Goal: Task Accomplishment & Management: Manage account settings

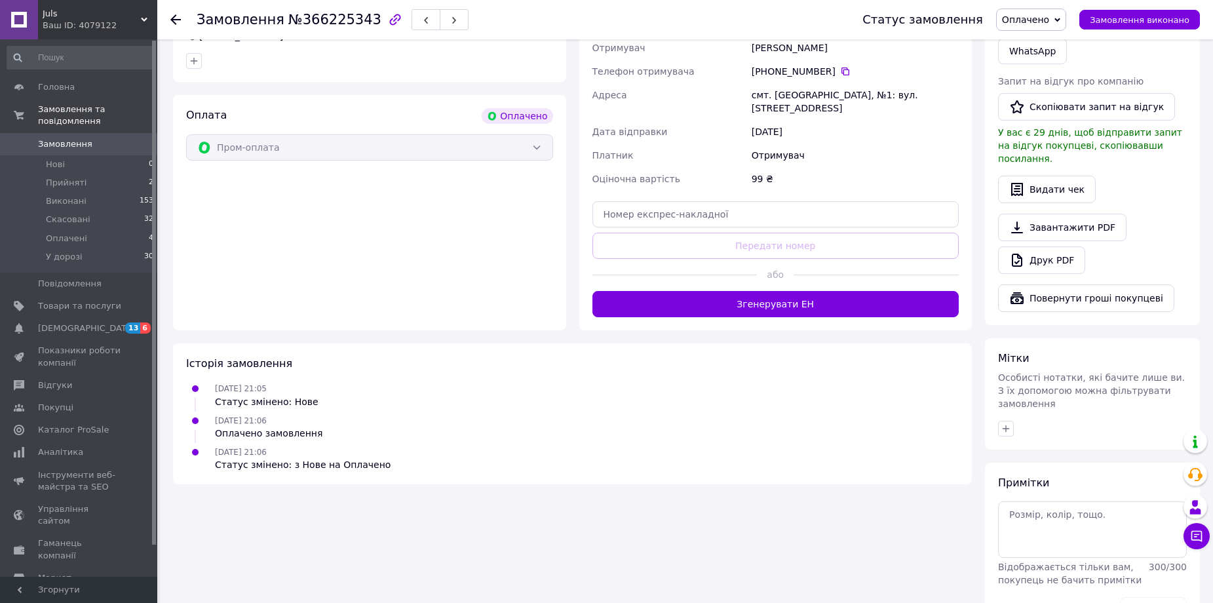
scroll to position [377, 0]
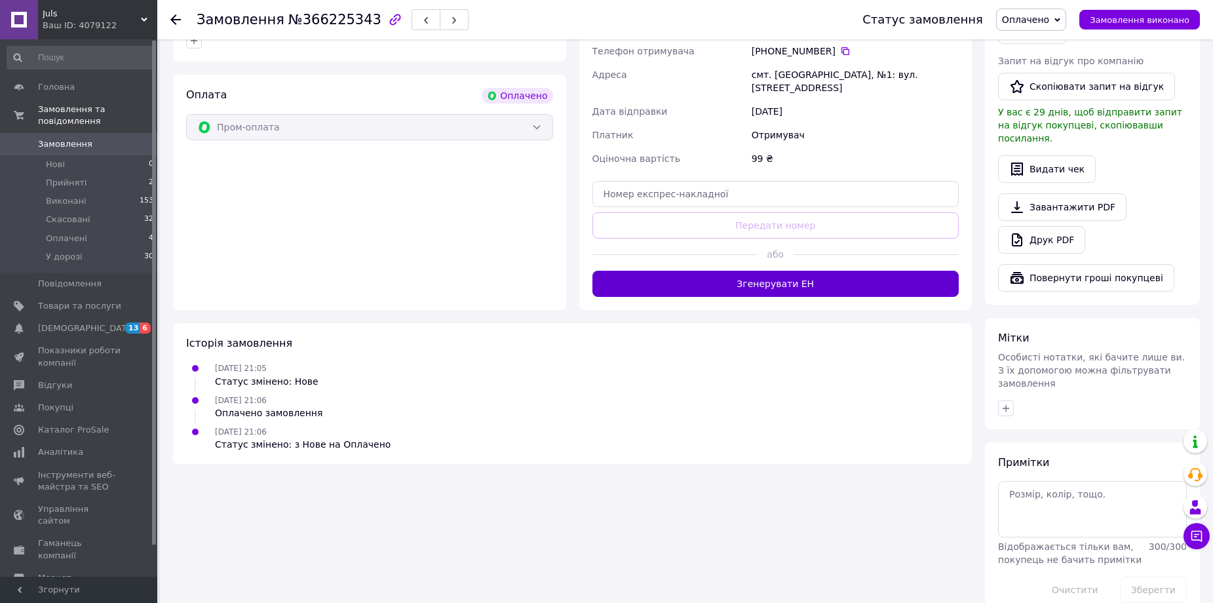
click at [830, 271] on button "Згенерувати ЕН" at bounding box center [775, 284] width 367 height 26
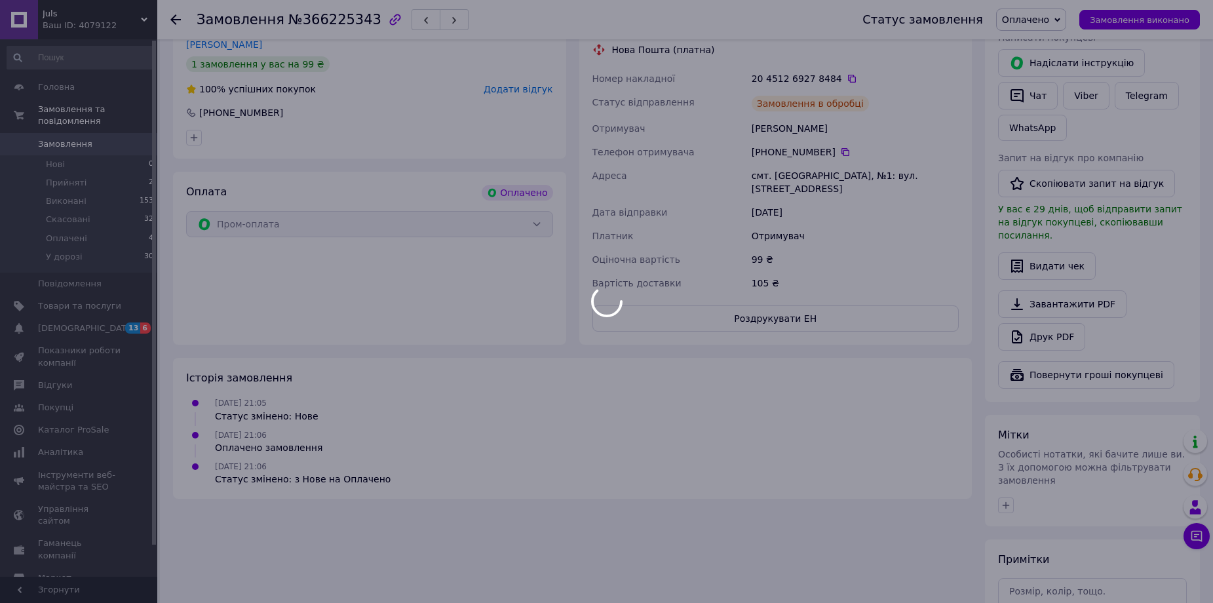
scroll to position [49, 0]
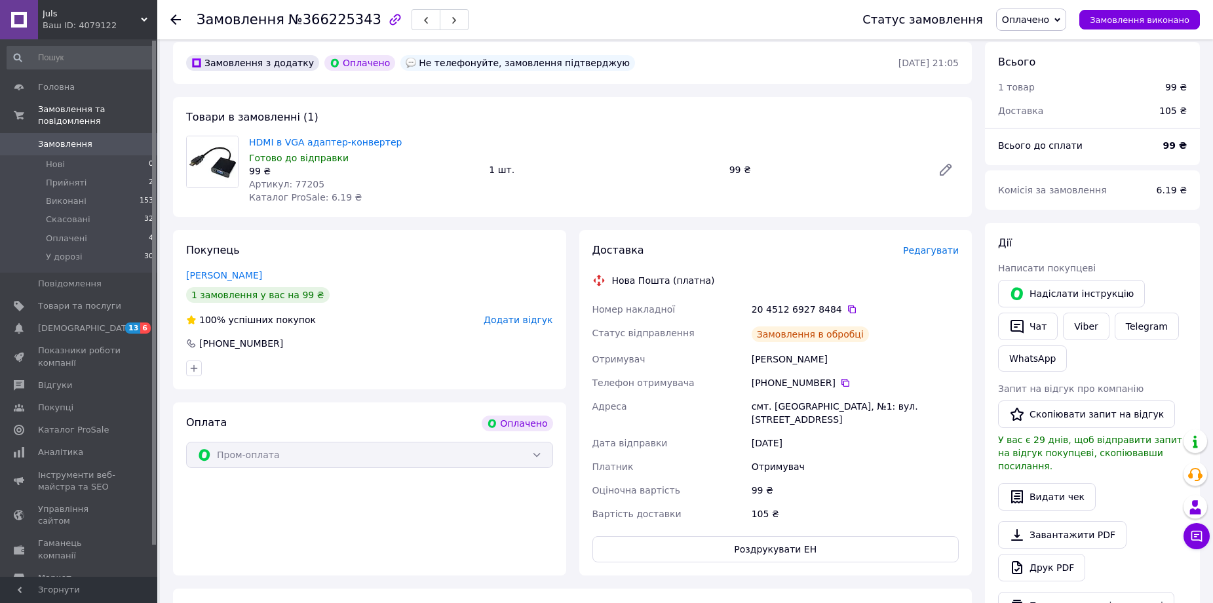
click at [1048, 16] on span "Оплачено" at bounding box center [1025, 19] width 47 height 10
click at [1045, 108] on li "У дорозі" at bounding box center [1031, 105] width 69 height 20
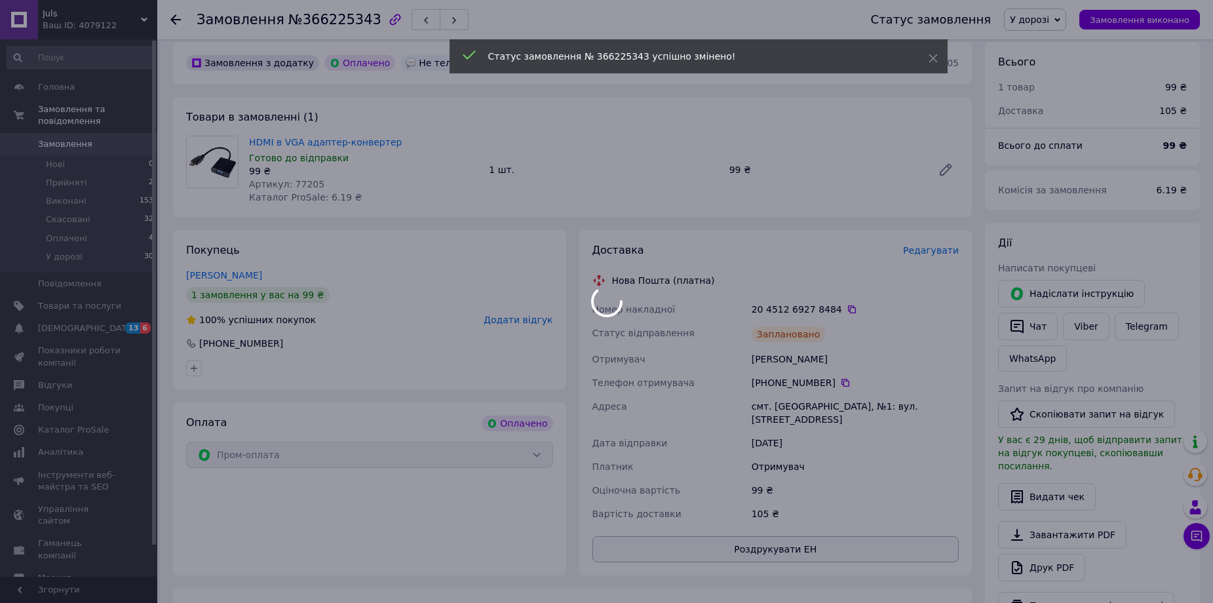
click at [795, 528] on body "Juls Ваш ID: 4079122 Сайт Juls Кабінет покупця Перевірити стан системи Сторінка…" at bounding box center [606, 454] width 1213 height 1006
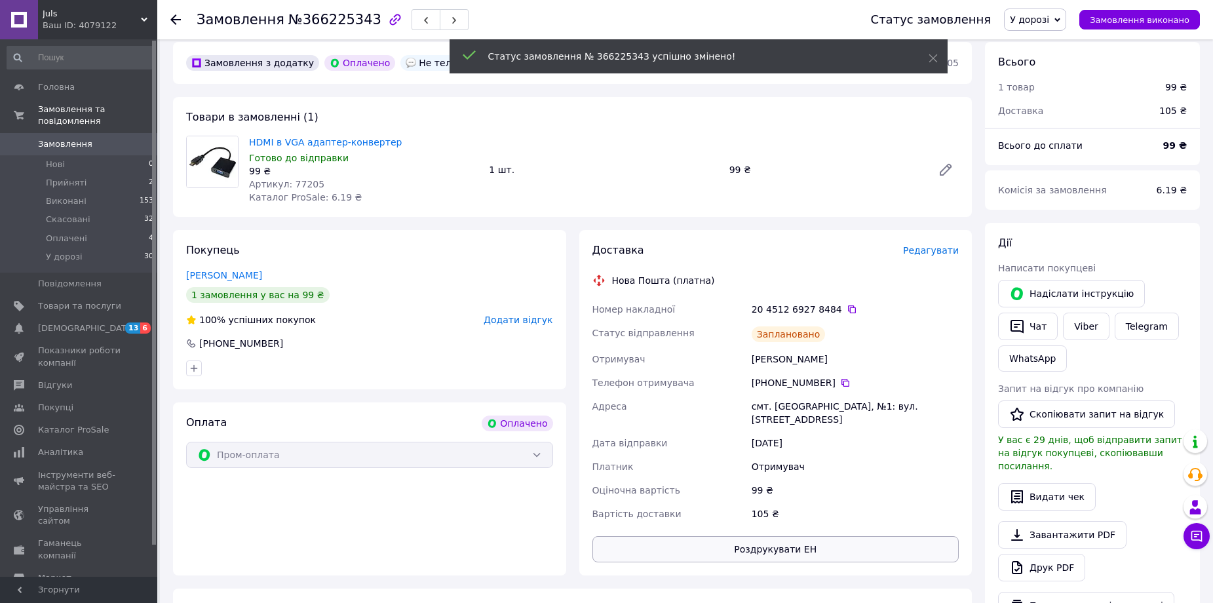
click at [775, 536] on button "Роздрукувати ЕН" at bounding box center [775, 549] width 367 height 26
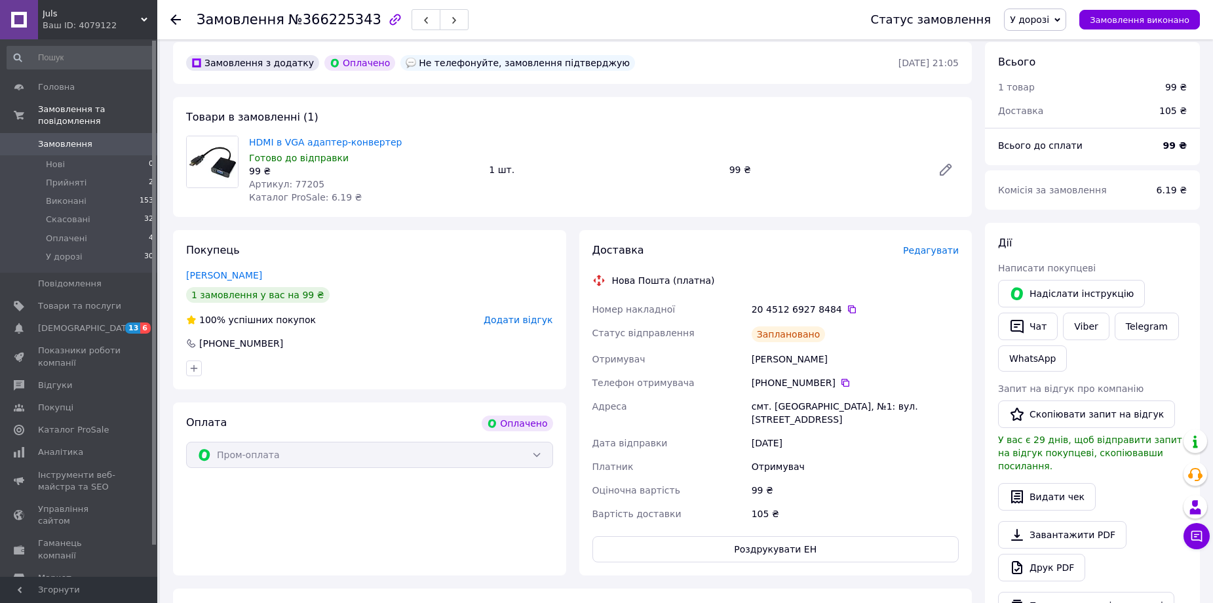
click at [704, 83] on div "Замовлення з додатку Оплачено Не телефонуйте, замовлення підтверджую 11.10.2025…" at bounding box center [572, 63] width 799 height 42
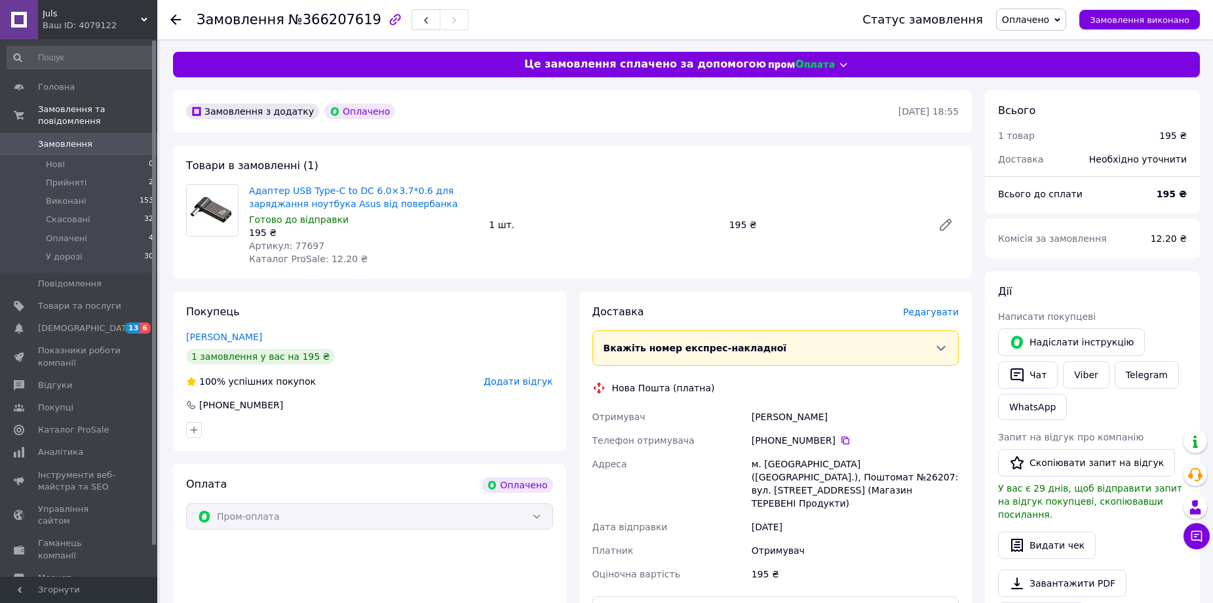
scroll to position [377, 0]
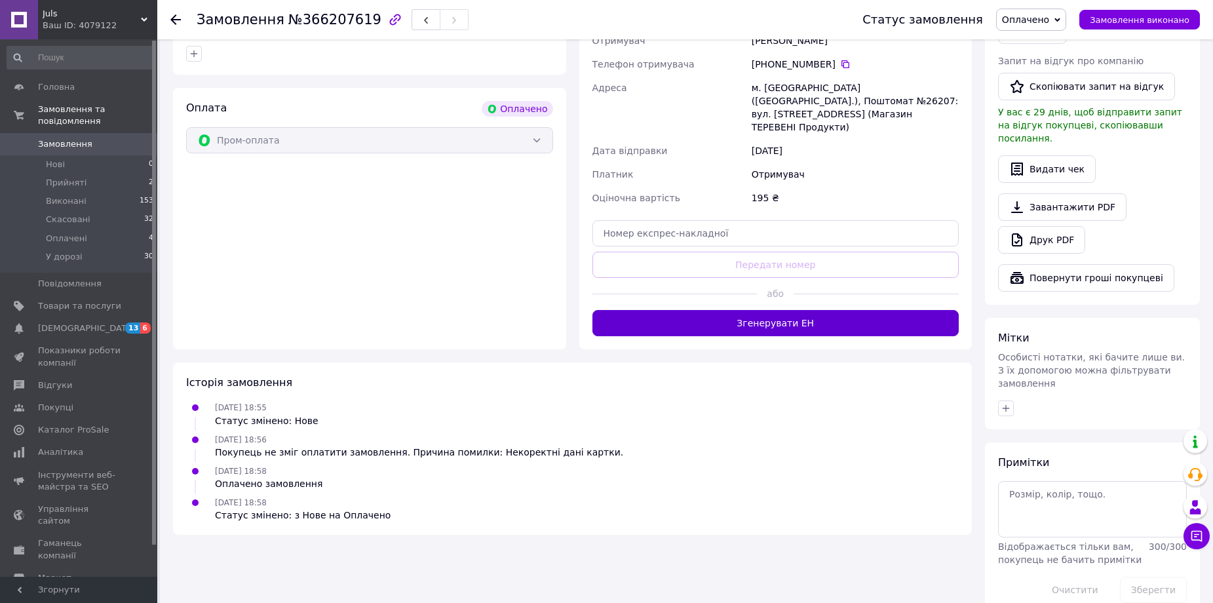
click at [840, 310] on button "Згенерувати ЕН" at bounding box center [775, 323] width 367 height 26
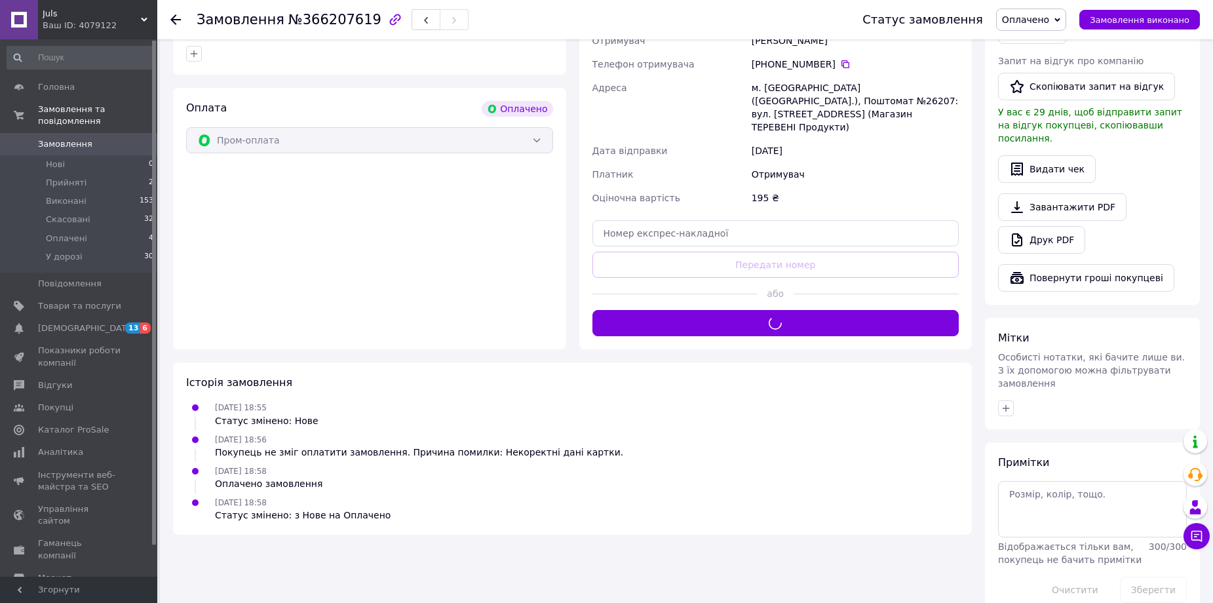
click at [1049, 18] on span "Оплачено" at bounding box center [1025, 19] width 47 height 10
click at [1041, 109] on li "У дорозі" at bounding box center [1031, 105] width 69 height 20
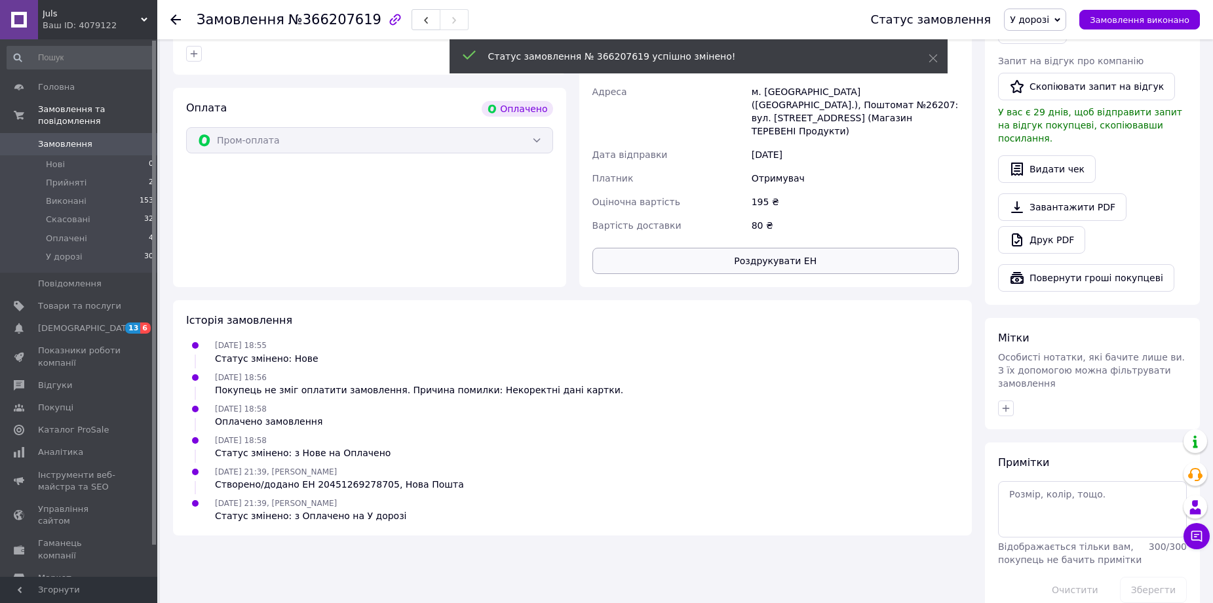
click at [789, 249] on button "Роздрукувати ЕН" at bounding box center [775, 261] width 367 height 26
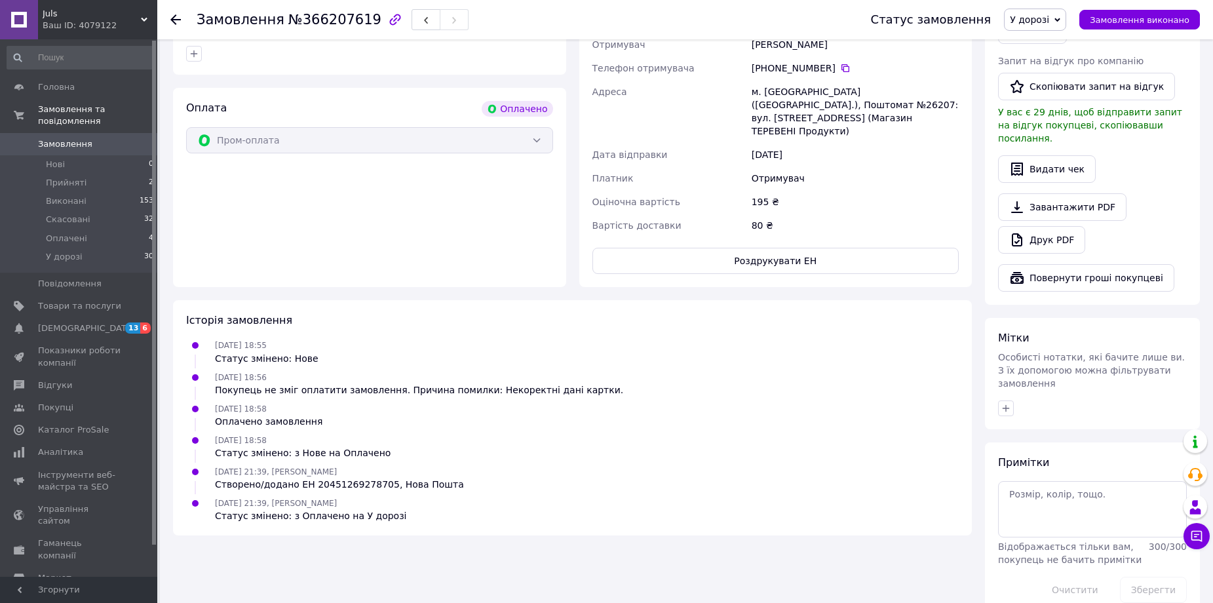
drag, startPoint x: 832, startPoint y: 135, endPoint x: 862, endPoint y: 140, distance: 29.8
click at [833, 143] on div "[DATE]" at bounding box center [855, 155] width 212 height 24
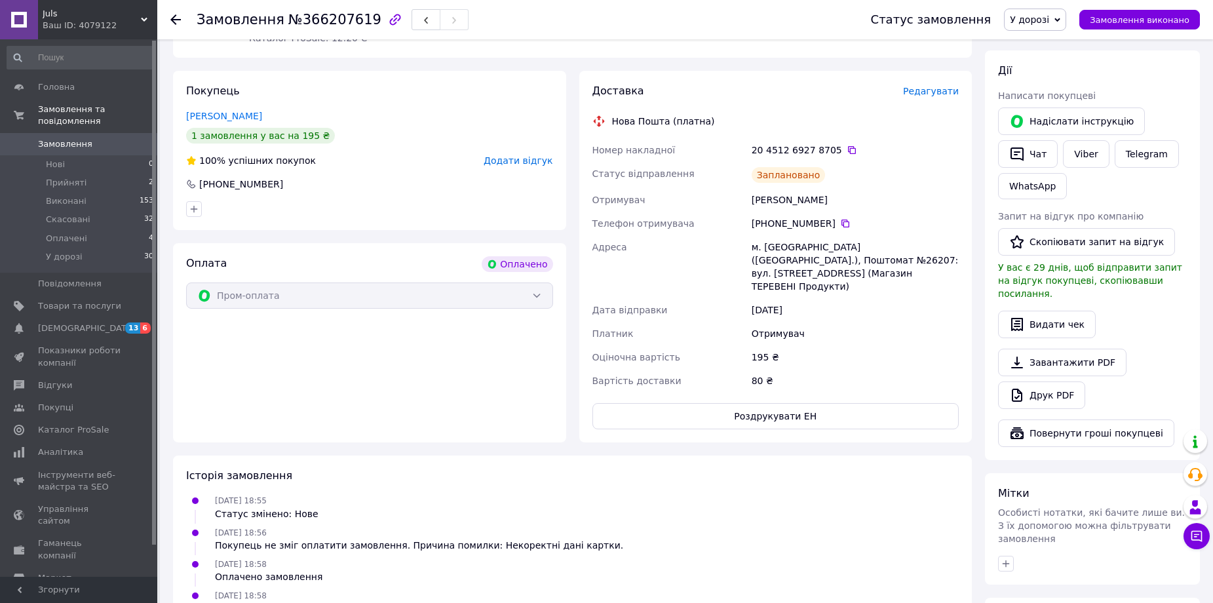
scroll to position [0, 0]
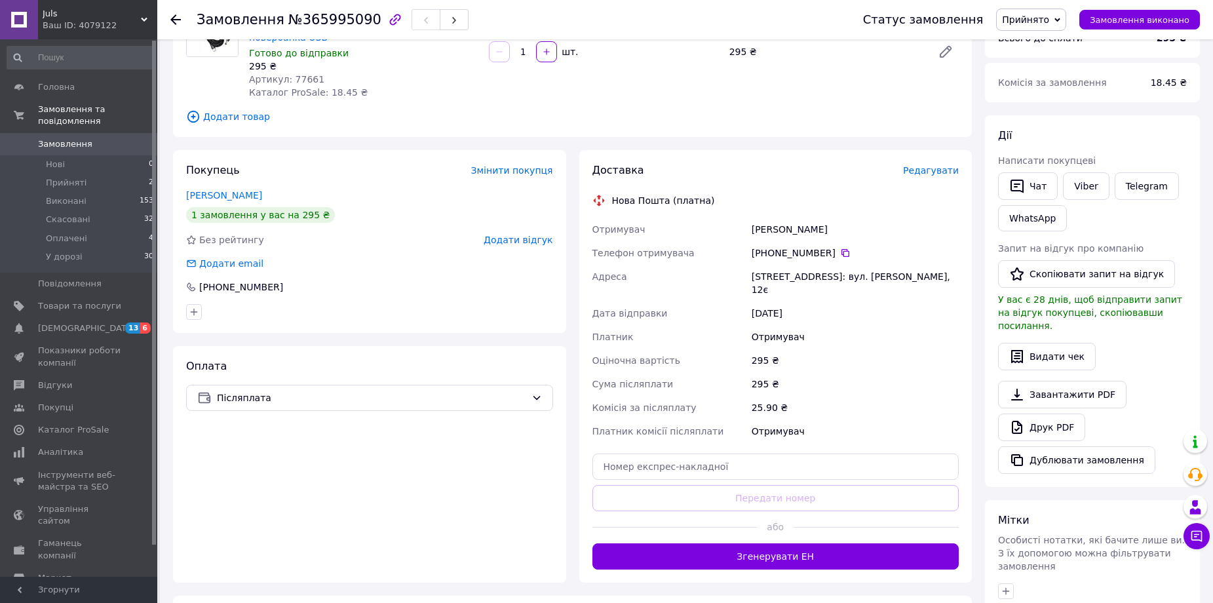
scroll to position [324, 0]
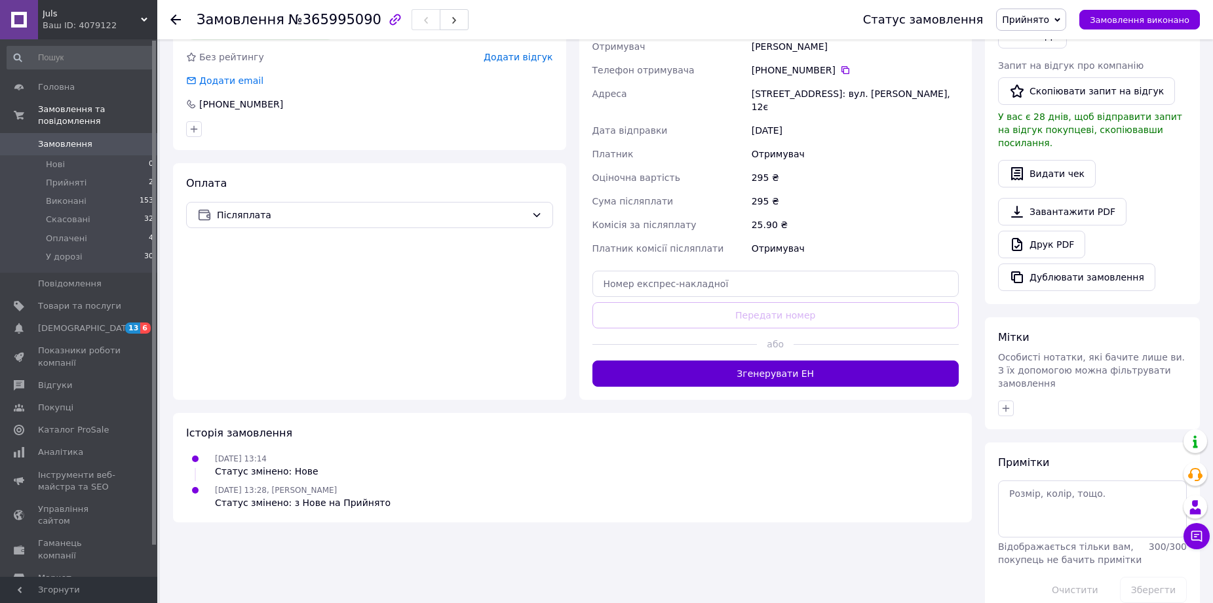
click at [864, 360] on button "Згенерувати ЕН" at bounding box center [775, 373] width 367 height 26
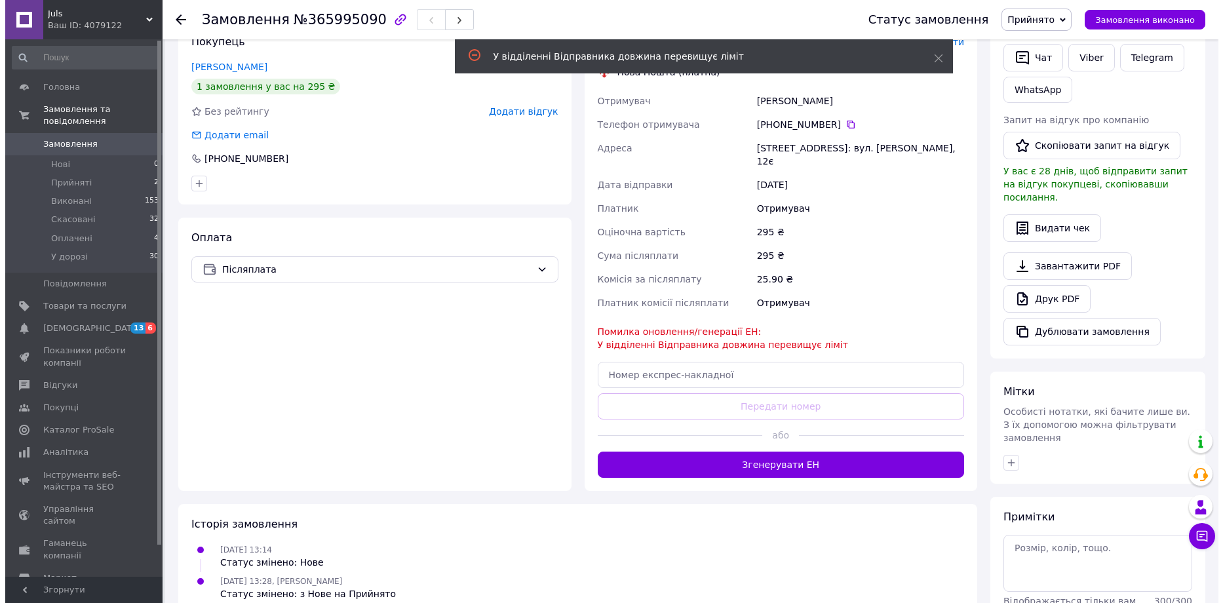
scroll to position [128, 0]
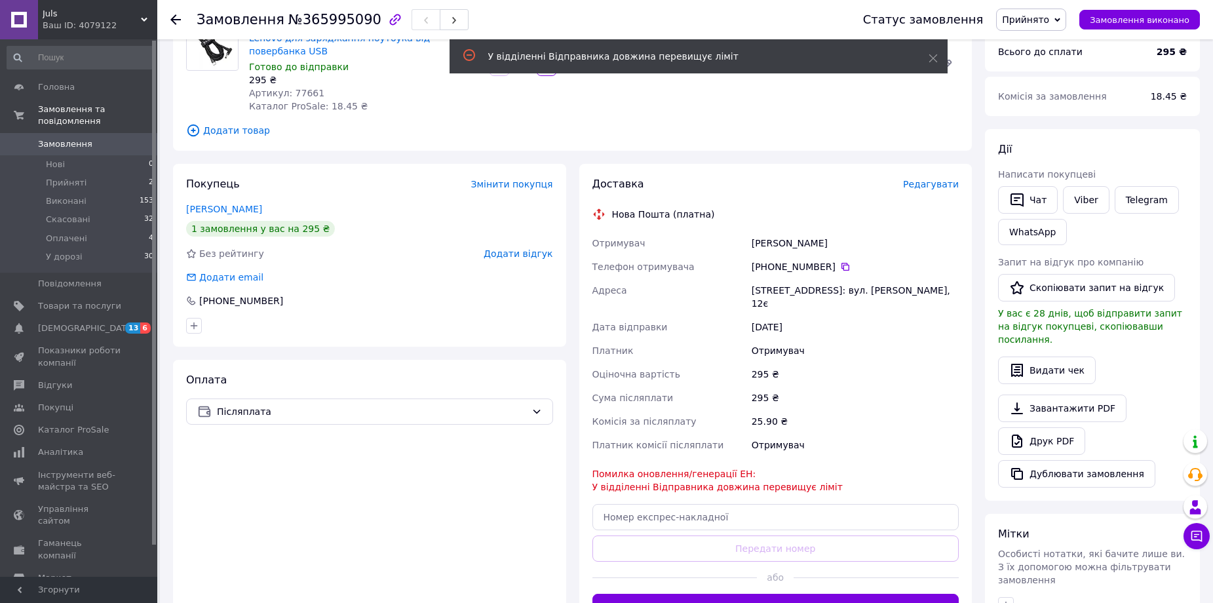
click at [942, 179] on span "Редагувати" at bounding box center [931, 184] width 56 height 10
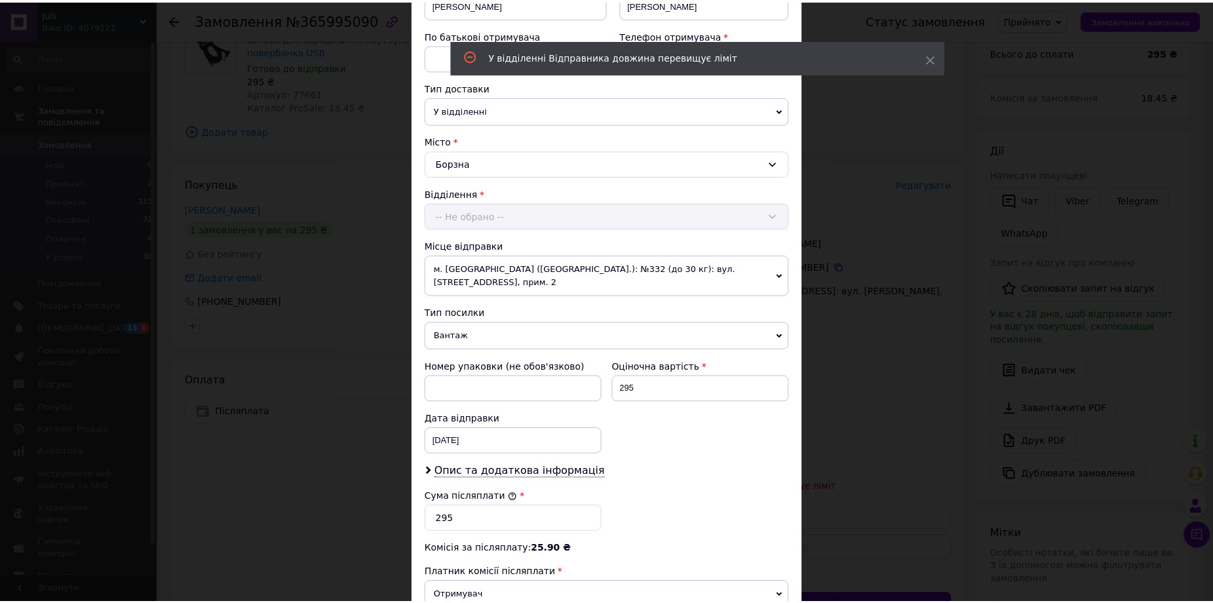
scroll to position [397, 0]
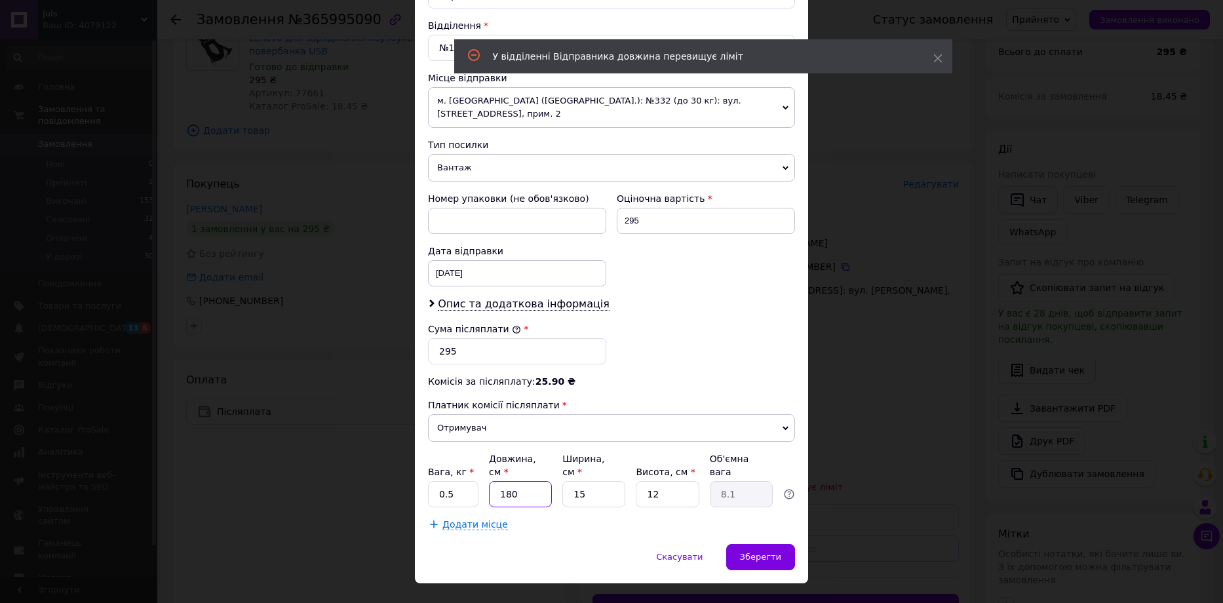
click at [522, 481] on input "180" at bounding box center [520, 494] width 63 height 26
type input "1"
type input "0.1"
type input "10"
type input "0.45"
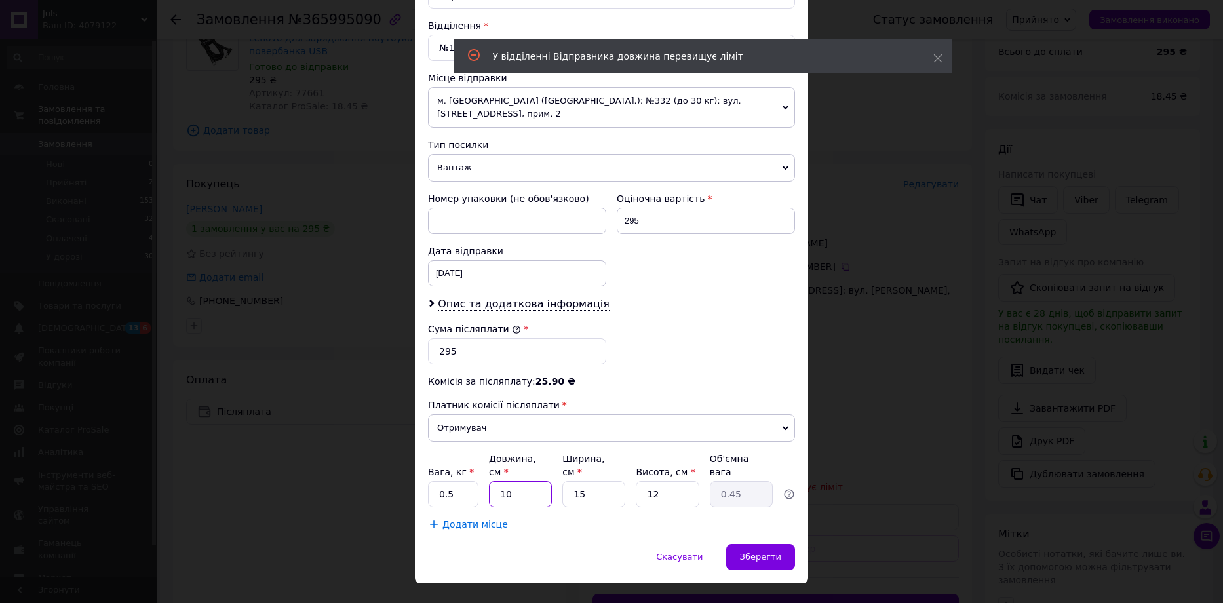
type input "10"
click at [750, 544] on div "Зберегти" at bounding box center [760, 557] width 69 height 26
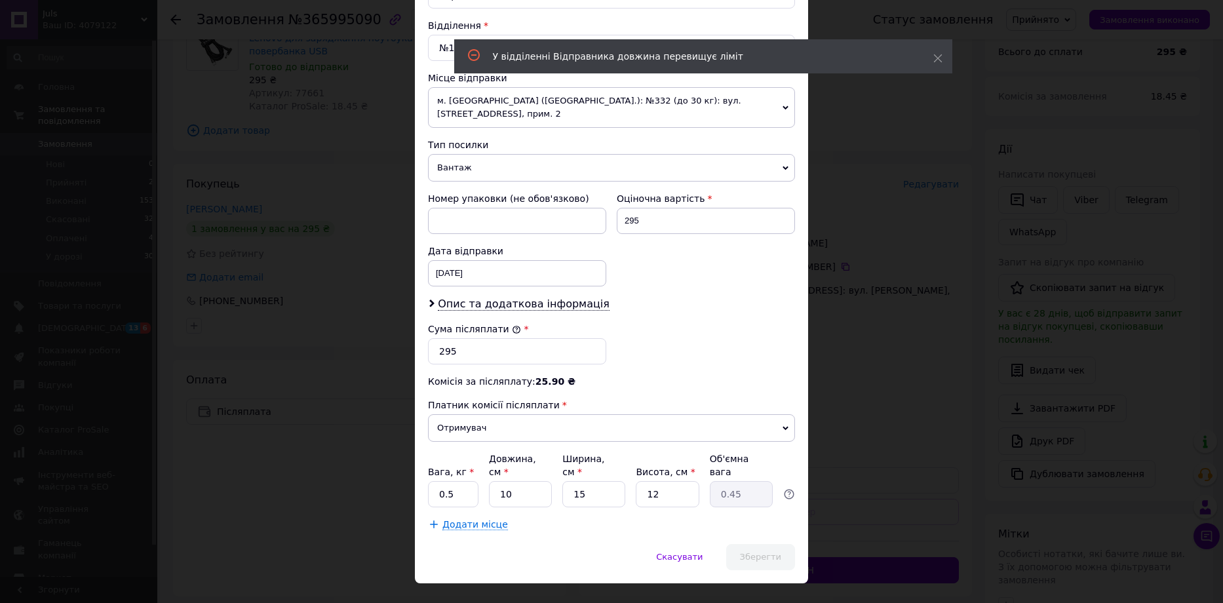
click at [758, 552] on span "Зберегти" at bounding box center [760, 557] width 41 height 10
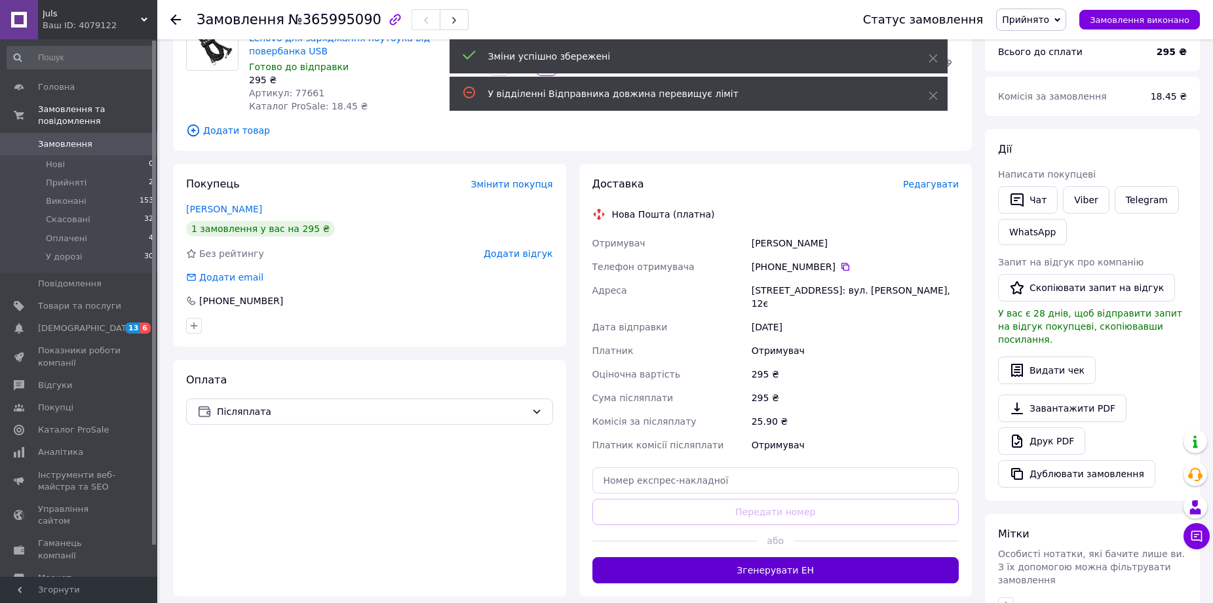
click at [815, 557] on button "Згенерувати ЕН" at bounding box center [775, 570] width 367 height 26
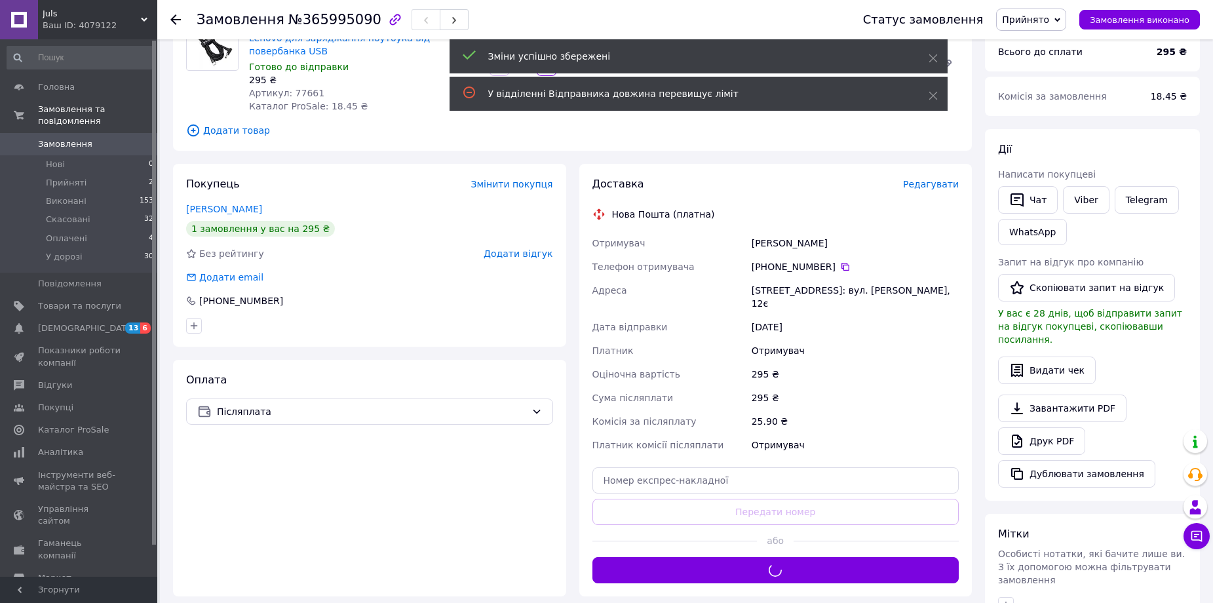
click at [1060, 11] on span "Прийнято" at bounding box center [1031, 20] width 70 height 22
click at [1048, 108] on li "У дорозі" at bounding box center [1031, 105] width 69 height 20
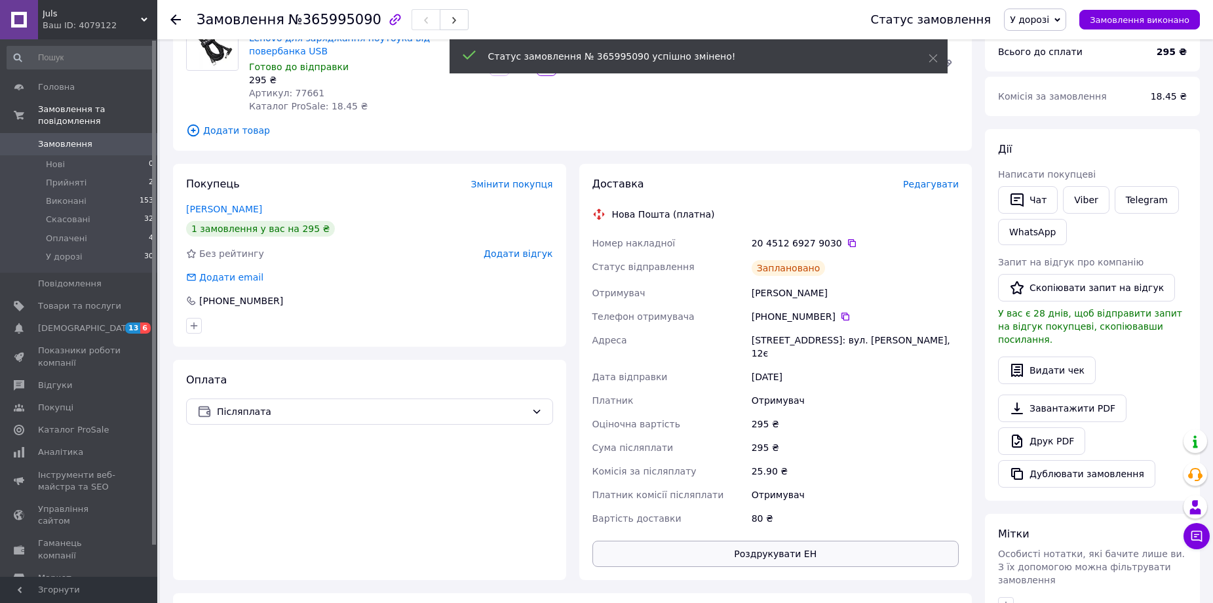
click at [807, 541] on button "Роздрукувати ЕН" at bounding box center [775, 554] width 367 height 26
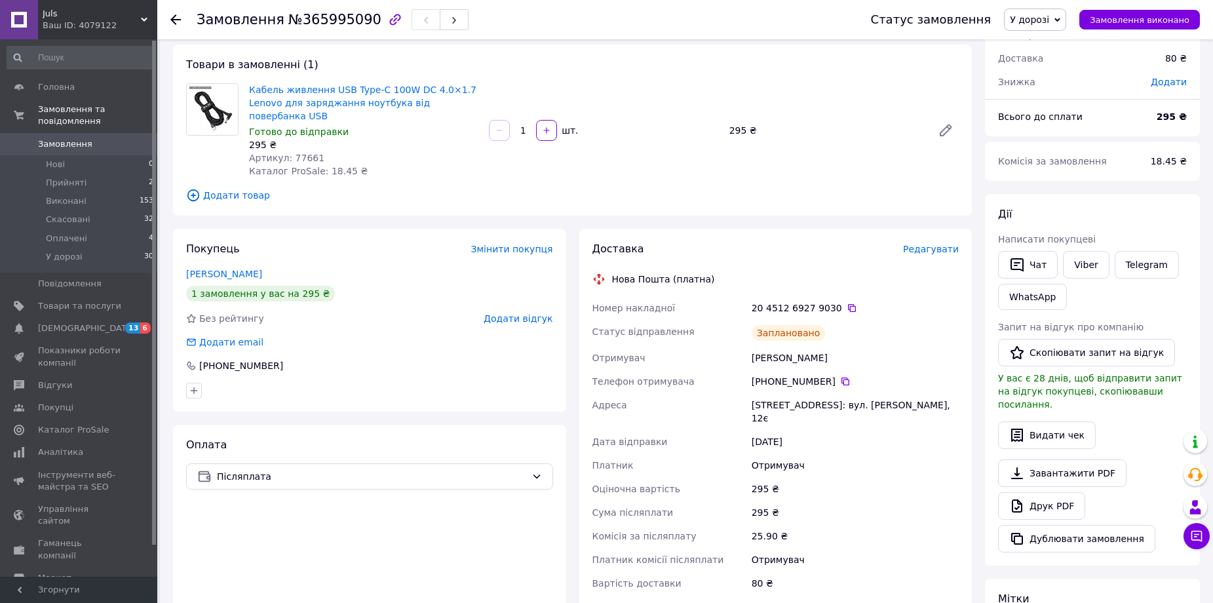
scroll to position [62, 0]
